Goal: Navigation & Orientation: Find specific page/section

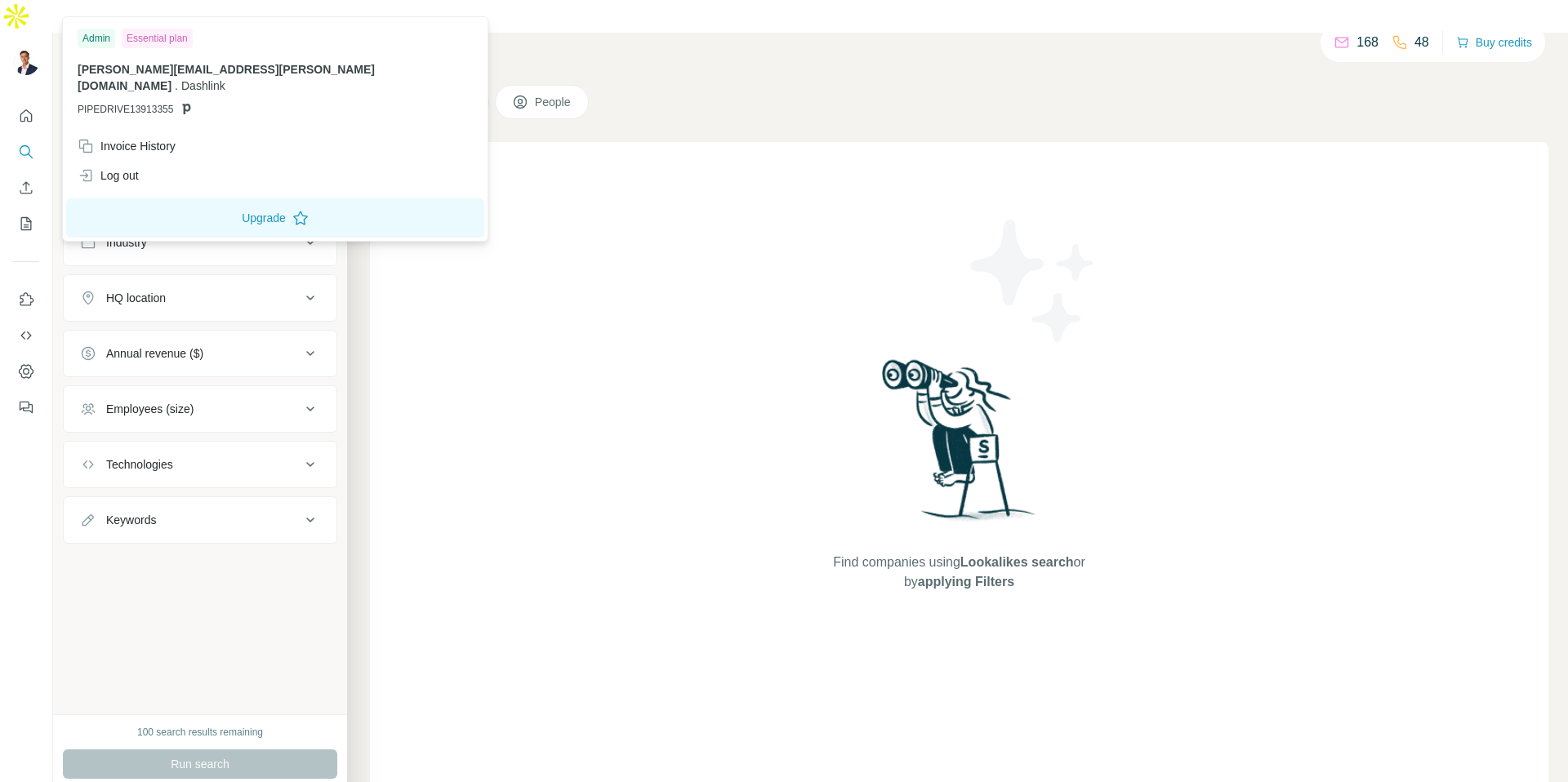
click at [16, 101] on button "Quick start" at bounding box center [26, 115] width 26 height 30
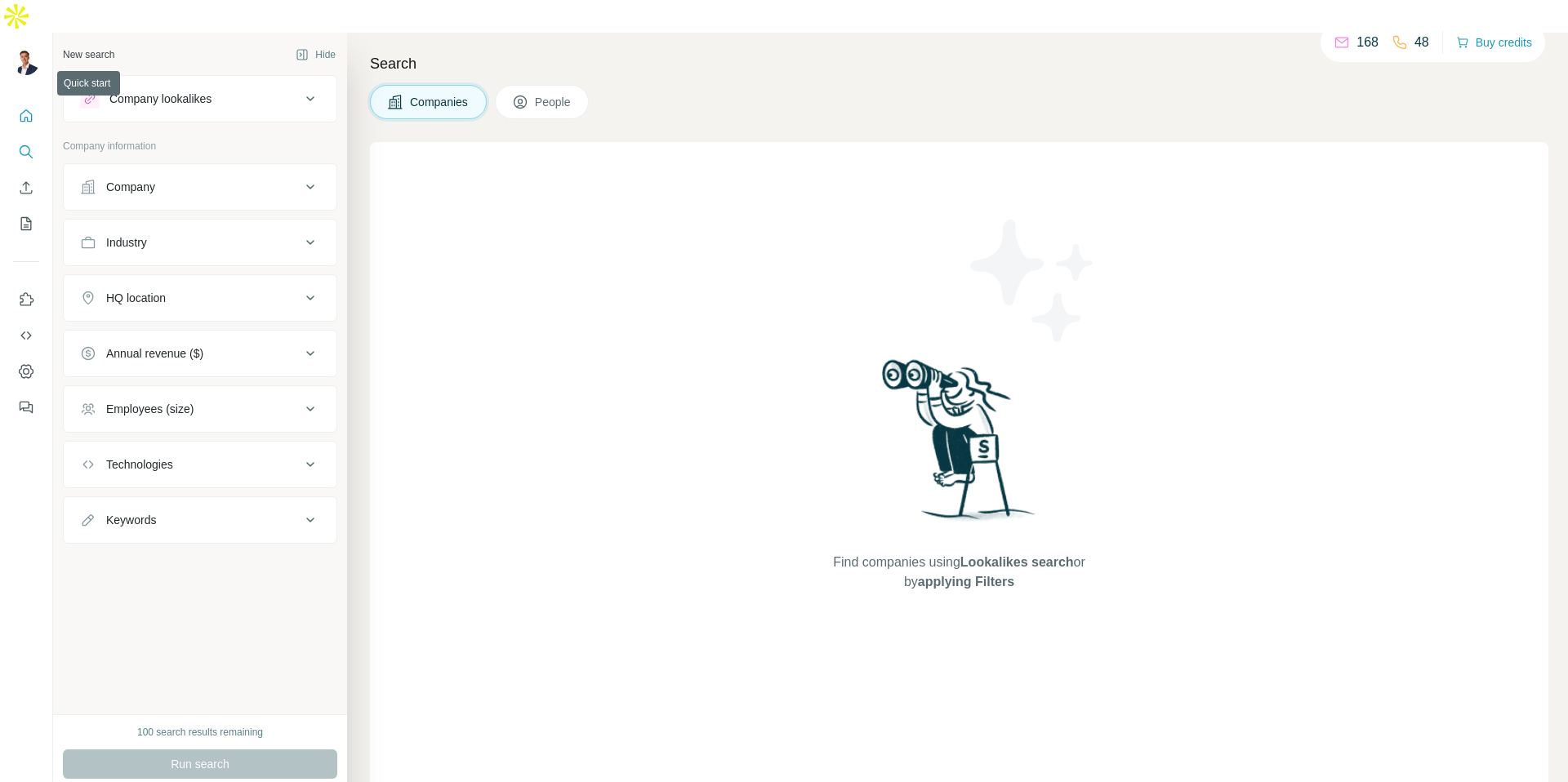
click at [23, 108] on icon "Quick start" at bounding box center [26, 115] width 16 height 16
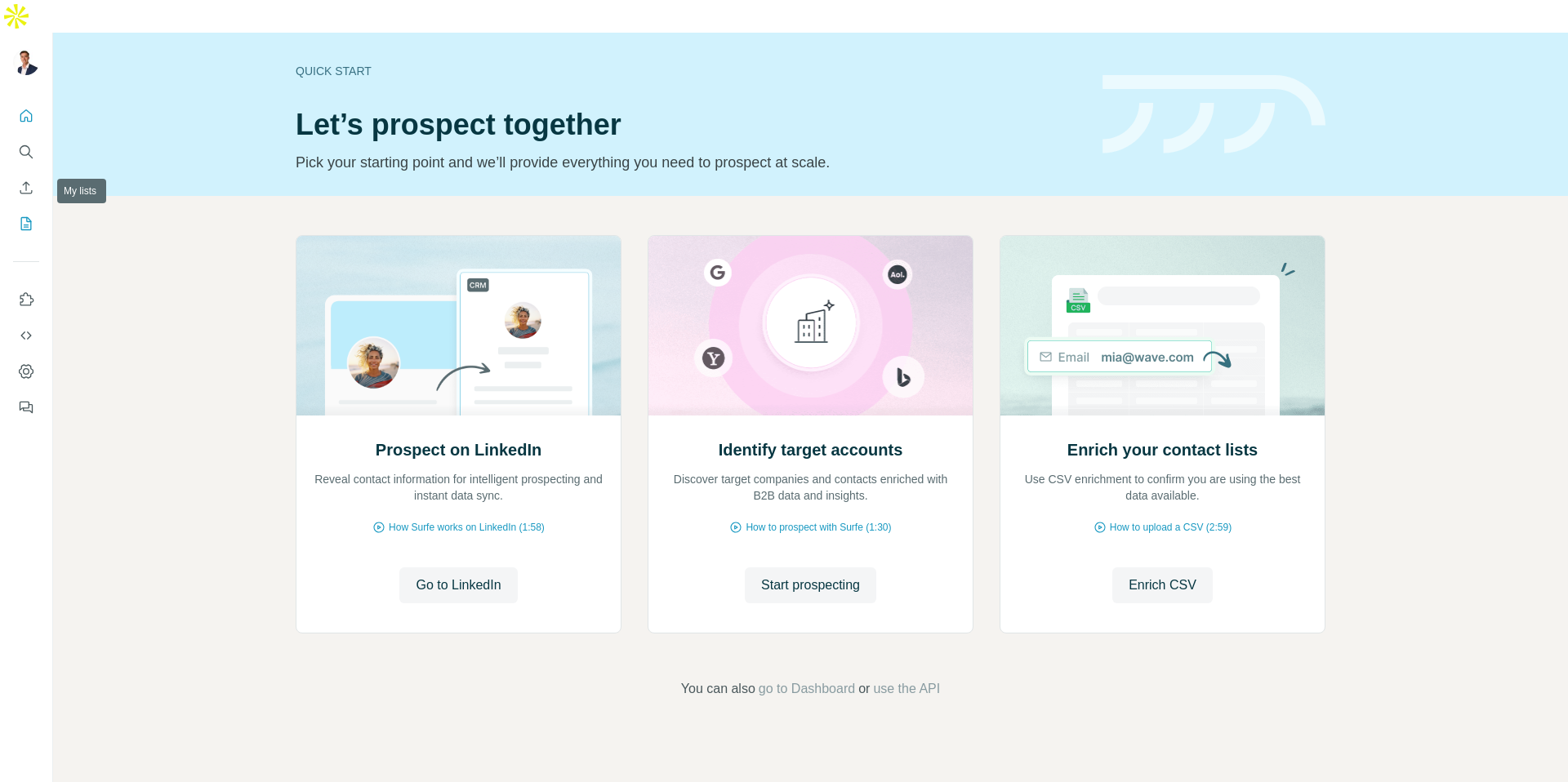
click at [27, 217] on icon "My lists" at bounding box center [26, 224] width 11 height 13
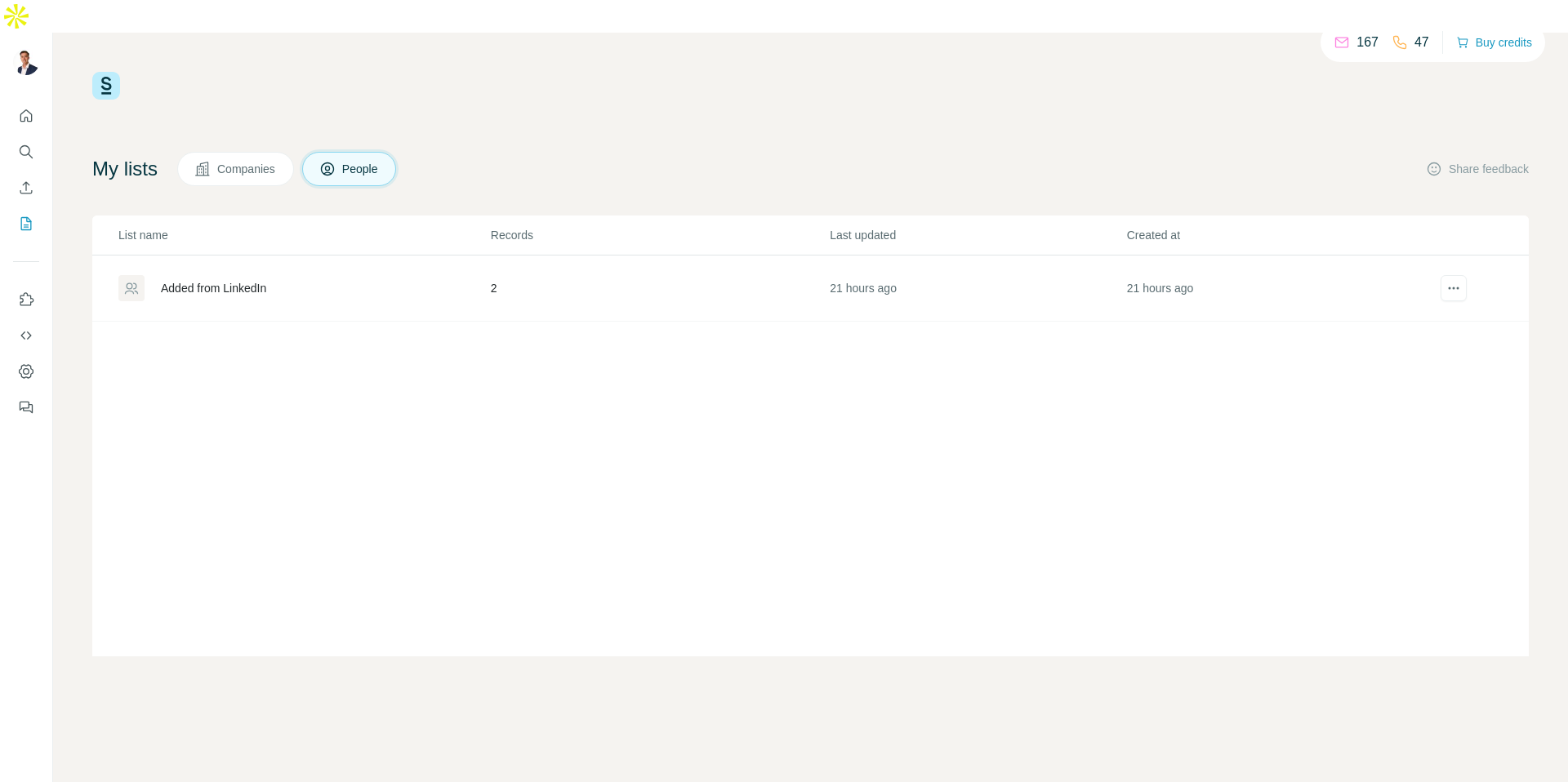
click at [290, 275] on div "Added from LinkedIn" at bounding box center [304, 287] width 371 height 26
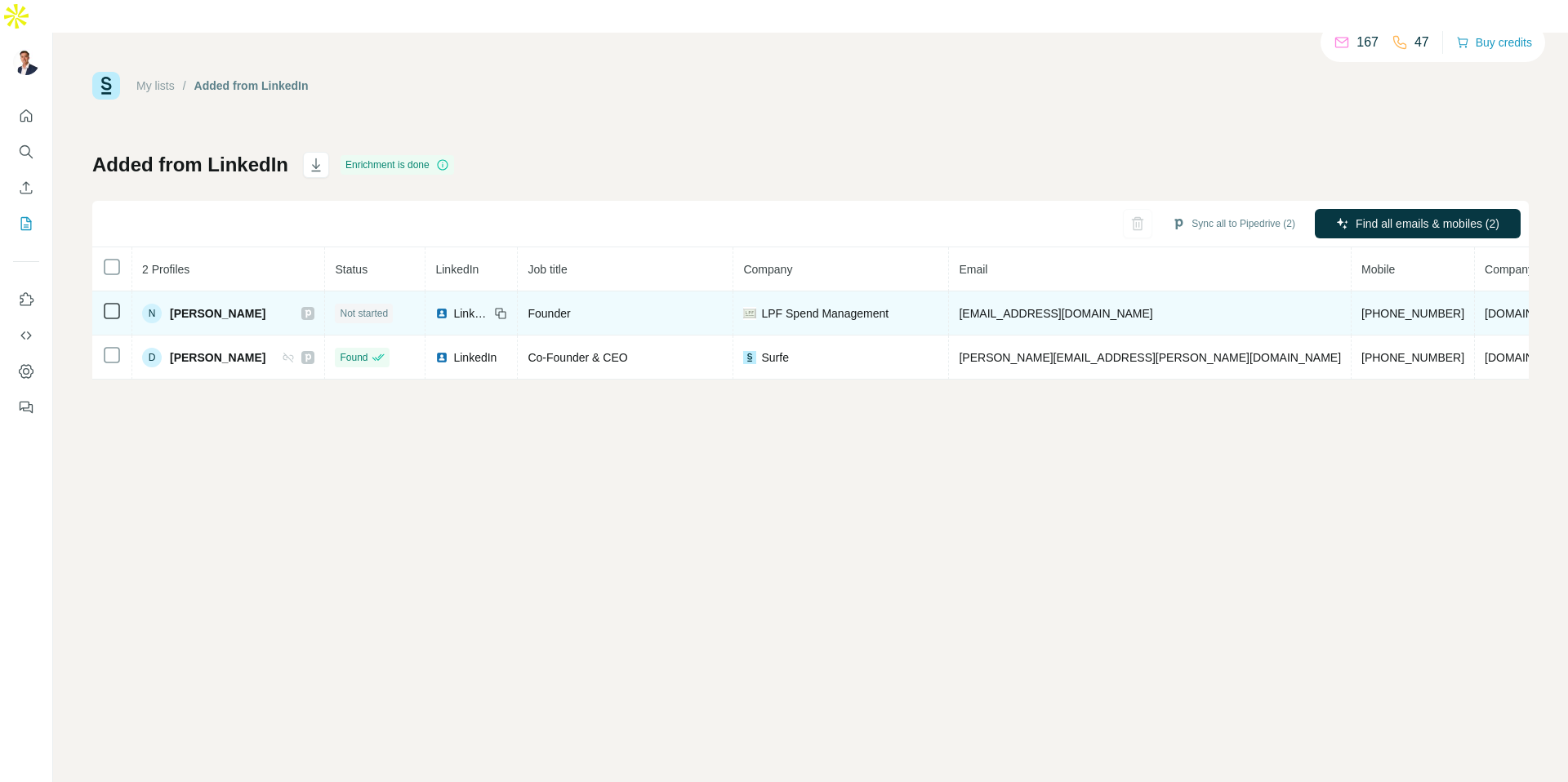
scroll to position [0, 19]
